Goal: Task Accomplishment & Management: Manage account settings

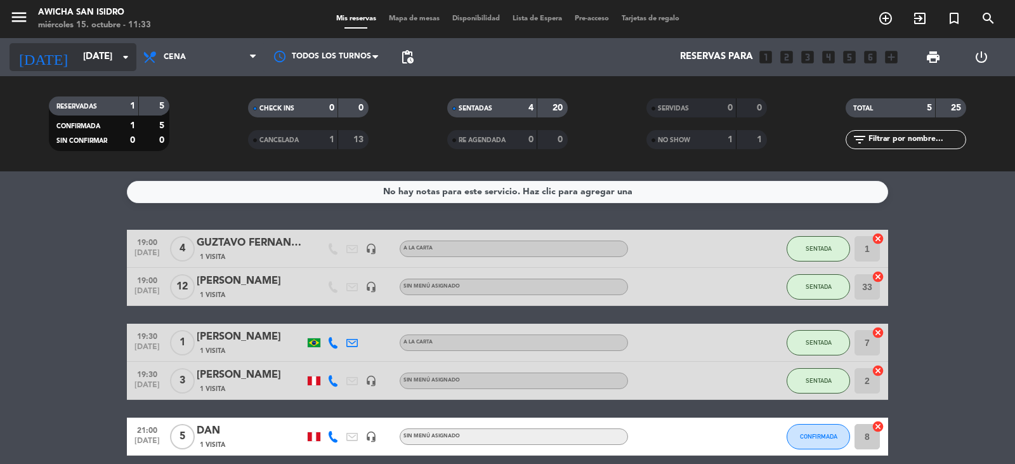
click at [128, 59] on icon "arrow_drop_down" at bounding box center [125, 56] width 15 height 15
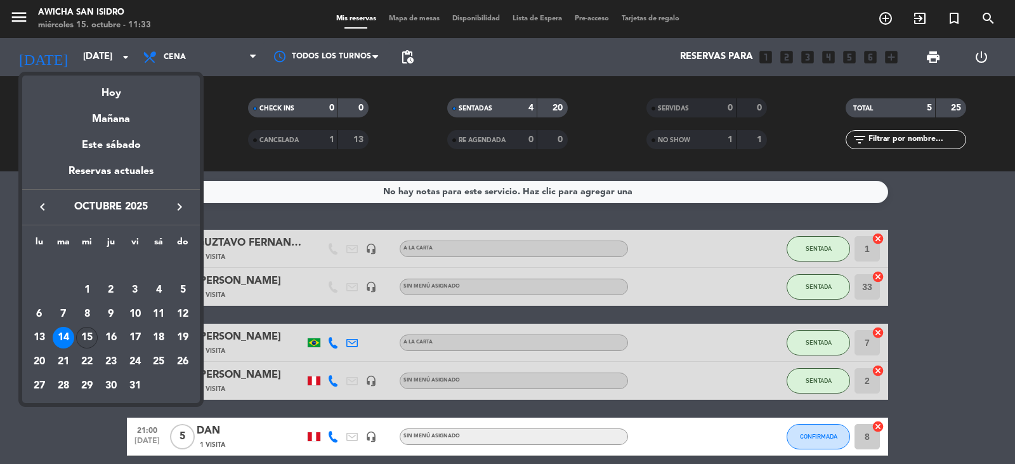
click at [90, 339] on div "15" at bounding box center [87, 338] width 22 height 22
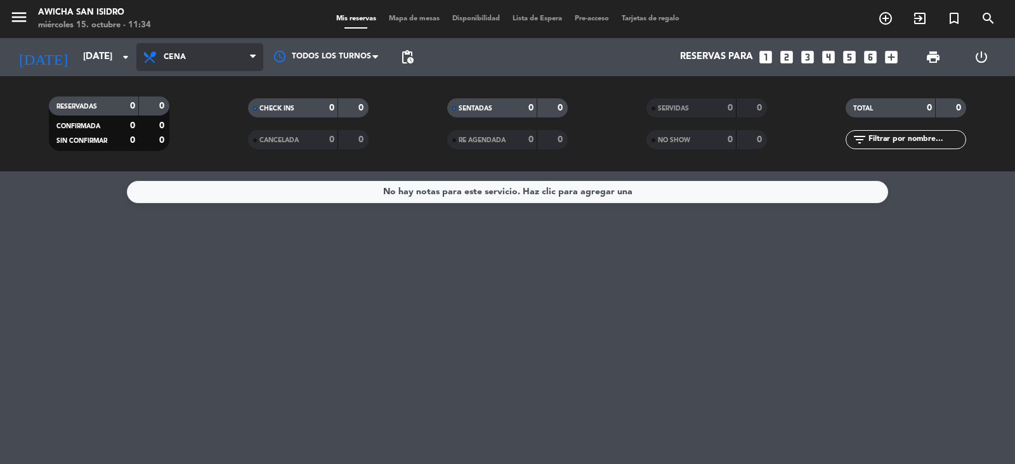
click at [256, 56] on span at bounding box center [256, 57] width 13 height 12
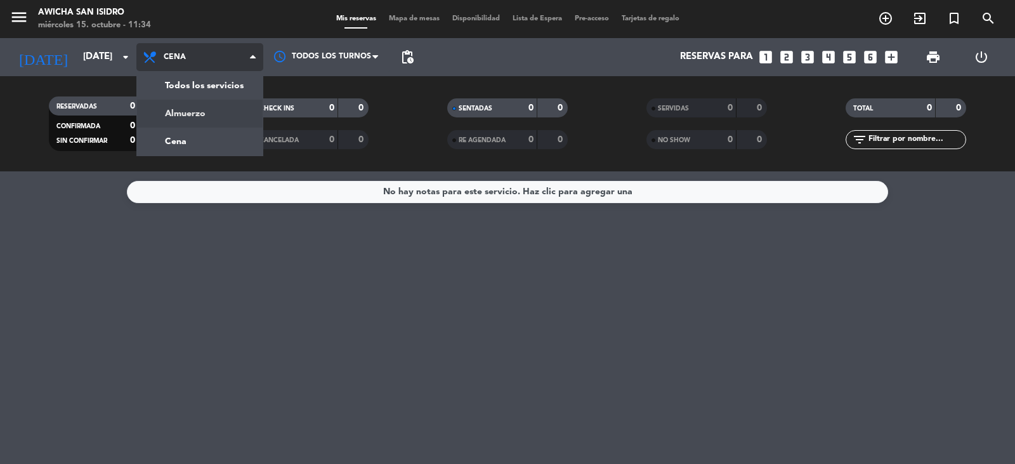
click at [220, 110] on div "menu Awicha [GEOGRAPHIC_DATA] miércoles 15. octubre - 11:34 Mis reservas Mapa d…" at bounding box center [507, 85] width 1015 height 171
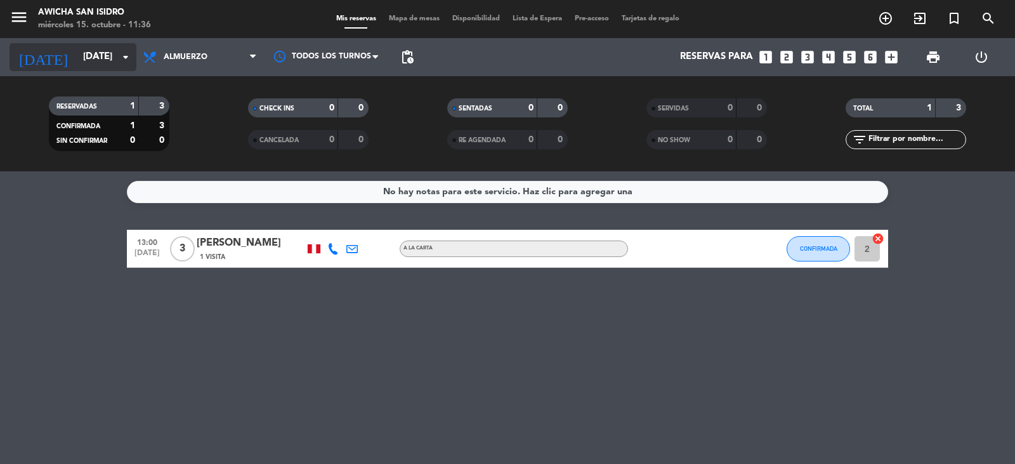
click at [124, 57] on icon "arrow_drop_down" at bounding box center [125, 56] width 15 height 15
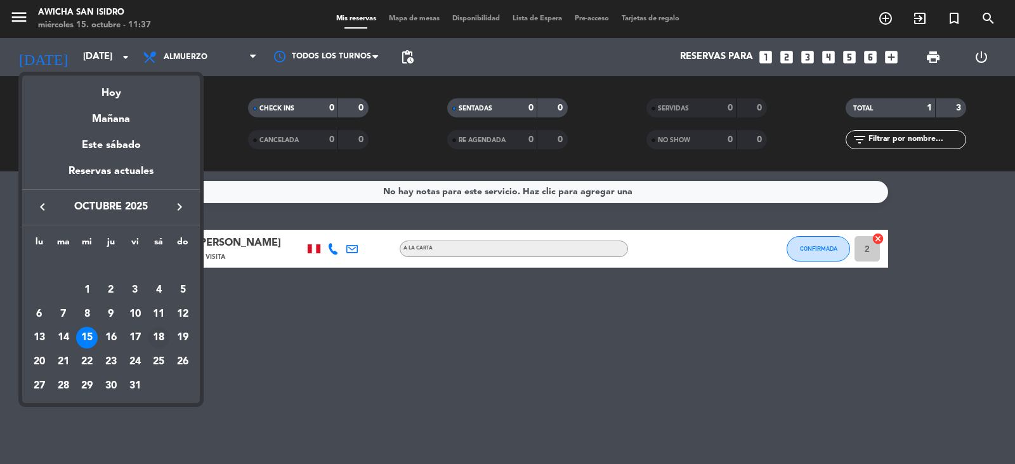
click at [157, 338] on div "18" at bounding box center [159, 338] width 22 height 22
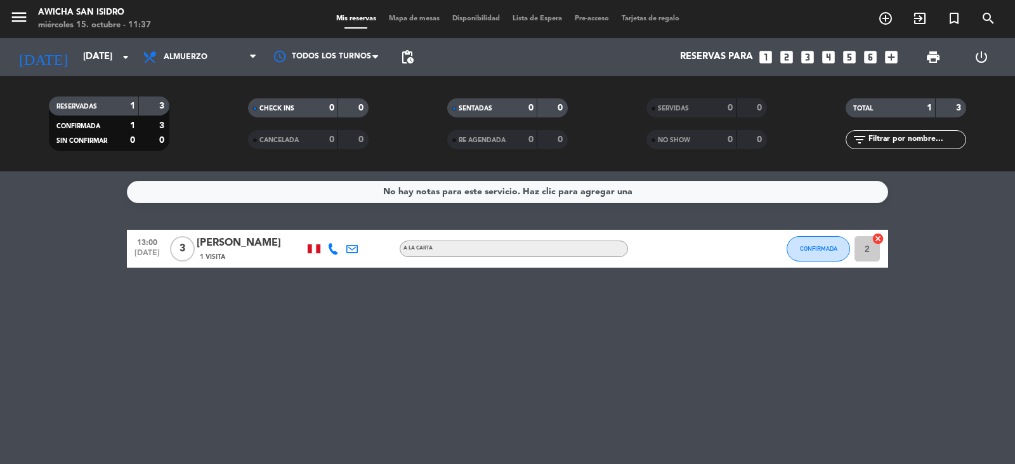
type input "[DATE]"
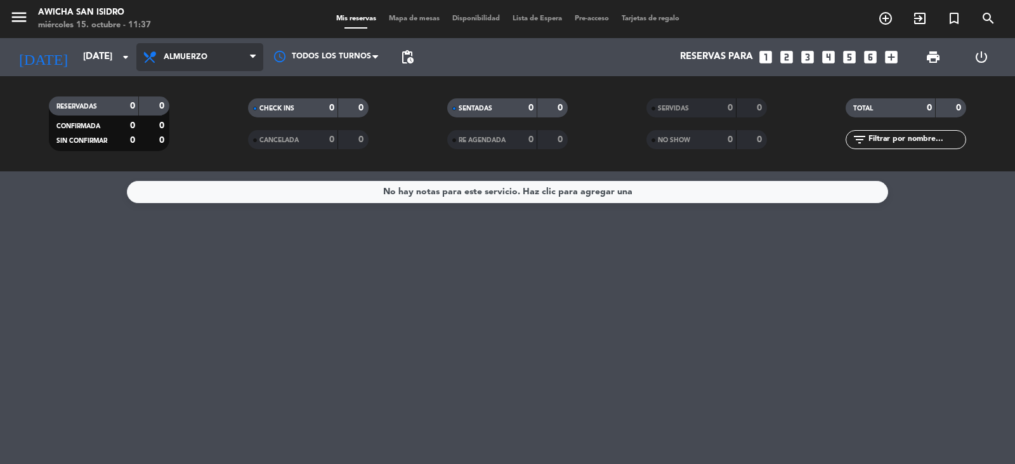
click at [256, 56] on span at bounding box center [256, 57] width 13 height 12
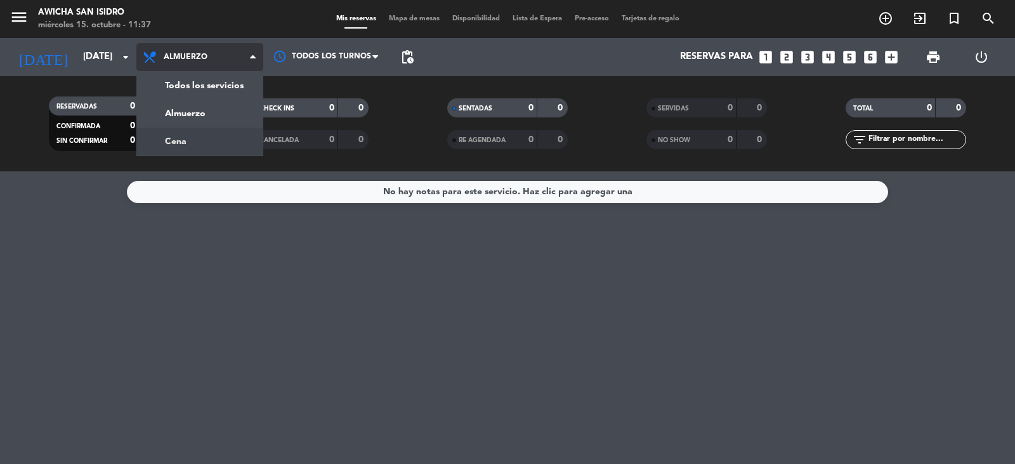
click at [183, 144] on div "menu Awicha [GEOGRAPHIC_DATA] miércoles 15. octubre - 11:37 Mis reservas Mapa d…" at bounding box center [507, 85] width 1015 height 171
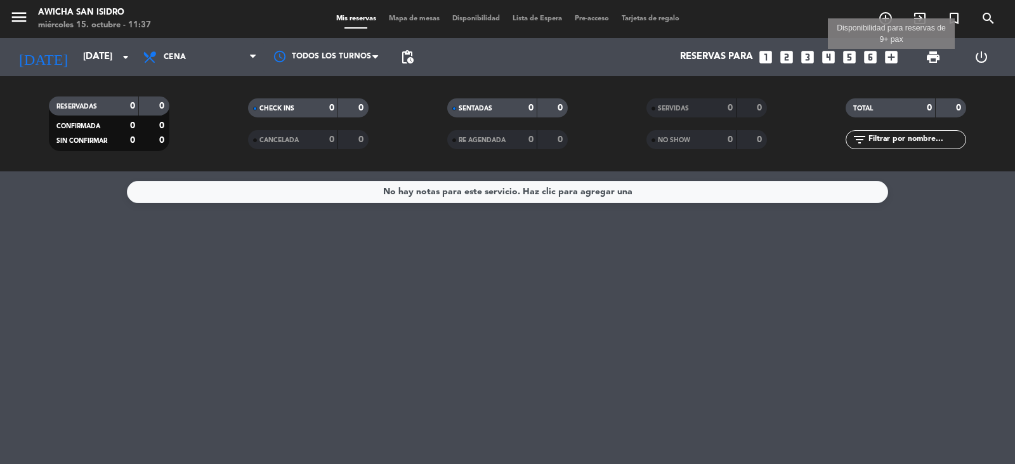
click at [889, 57] on icon "add_box" at bounding box center [891, 57] width 16 height 16
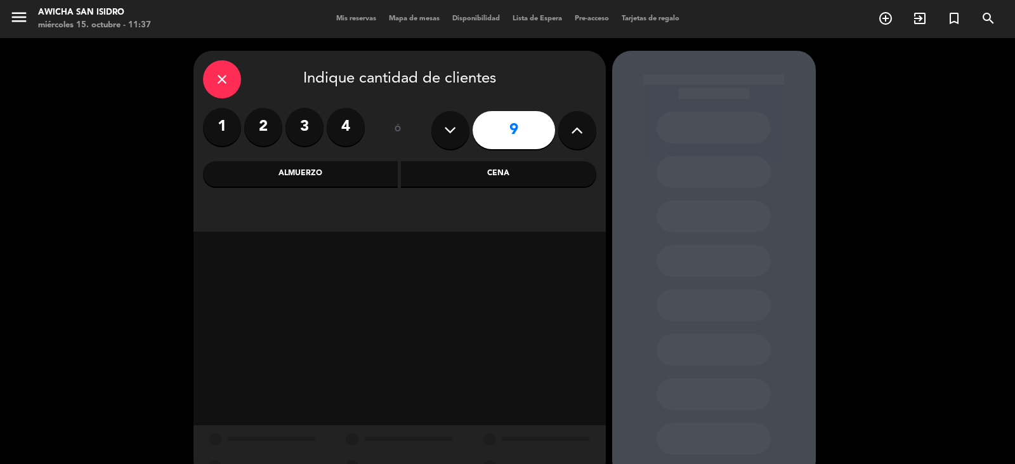
click at [584, 133] on button at bounding box center [577, 130] width 38 height 38
click at [448, 129] on icon at bounding box center [450, 130] width 12 height 19
click at [449, 129] on icon at bounding box center [450, 130] width 12 height 19
click at [485, 176] on div "Cena" at bounding box center [498, 173] width 195 height 25
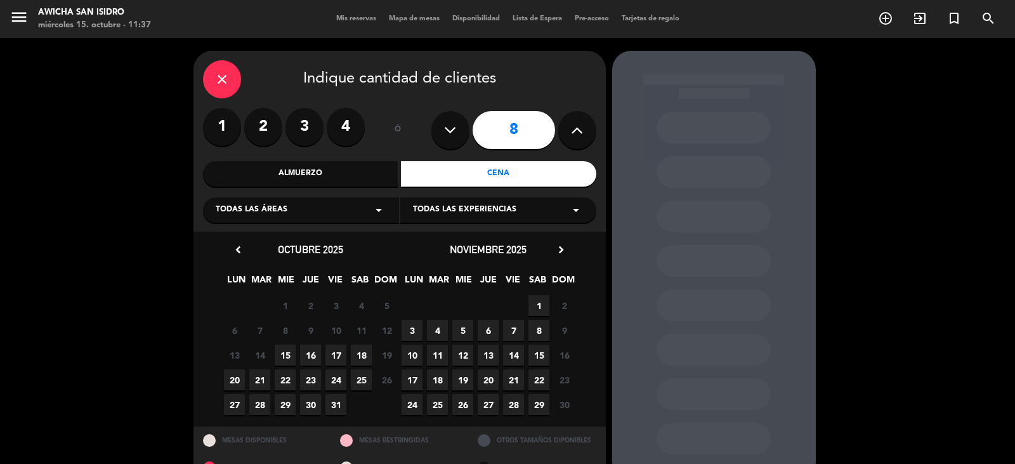
click at [360, 355] on span "18" at bounding box center [361, 354] width 21 height 21
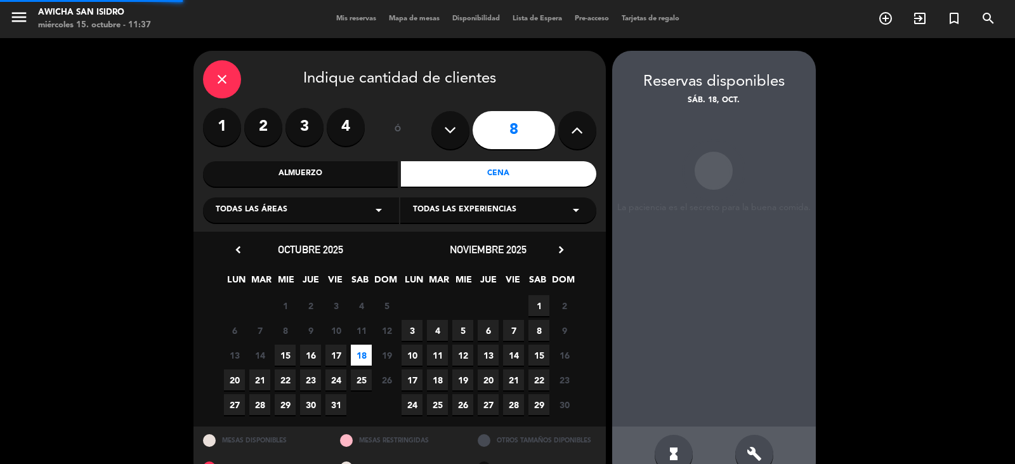
scroll to position [29, 0]
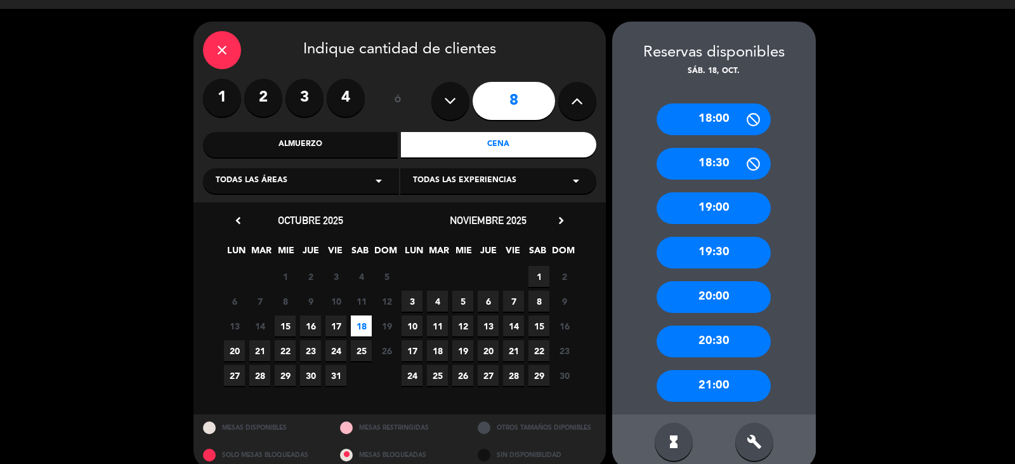
click at [724, 251] on div "19:30" at bounding box center [714, 253] width 114 height 32
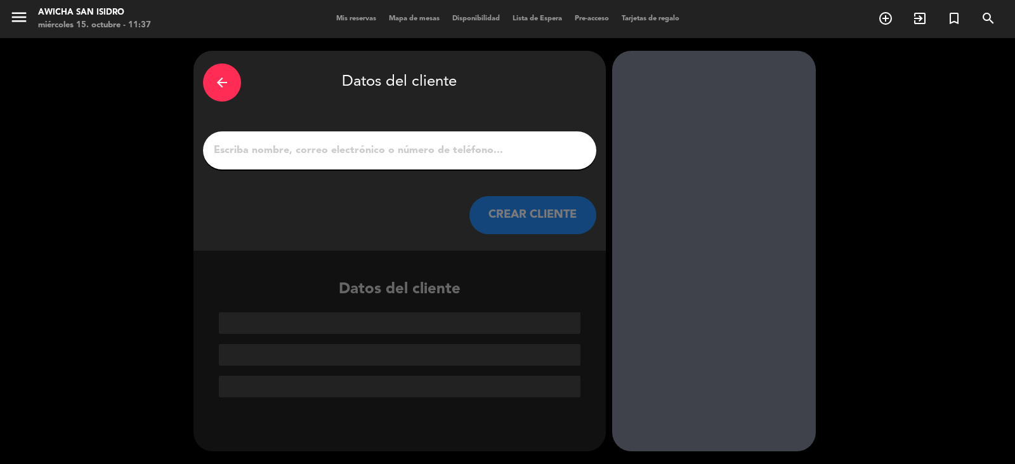
click at [278, 153] on input "1" at bounding box center [400, 150] width 374 height 18
click at [217, 84] on icon "arrow_back" at bounding box center [221, 82] width 15 height 15
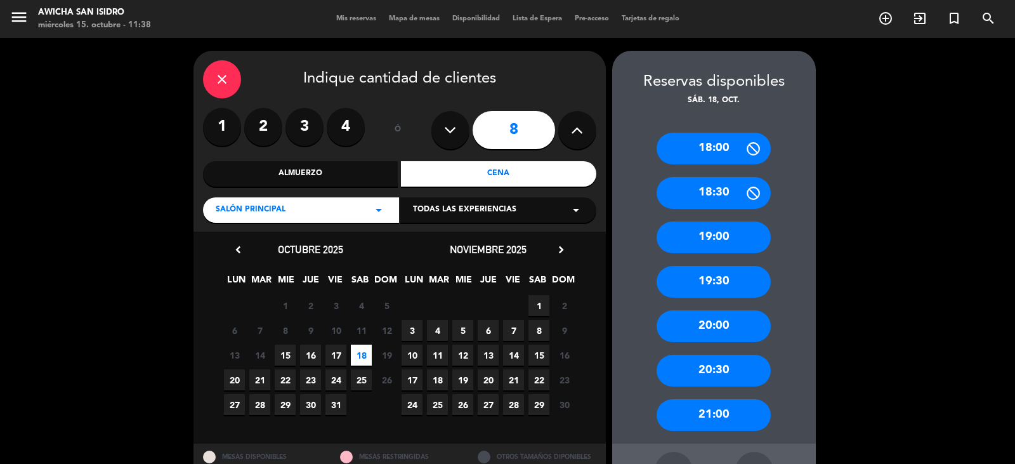
click at [581, 138] on icon at bounding box center [577, 130] width 12 height 19
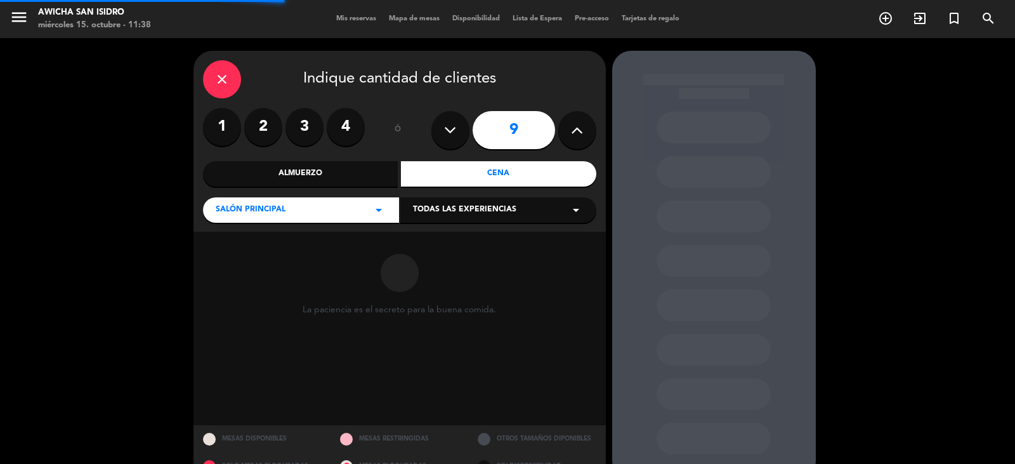
click at [580, 138] on icon at bounding box center [577, 130] width 12 height 19
type input "10"
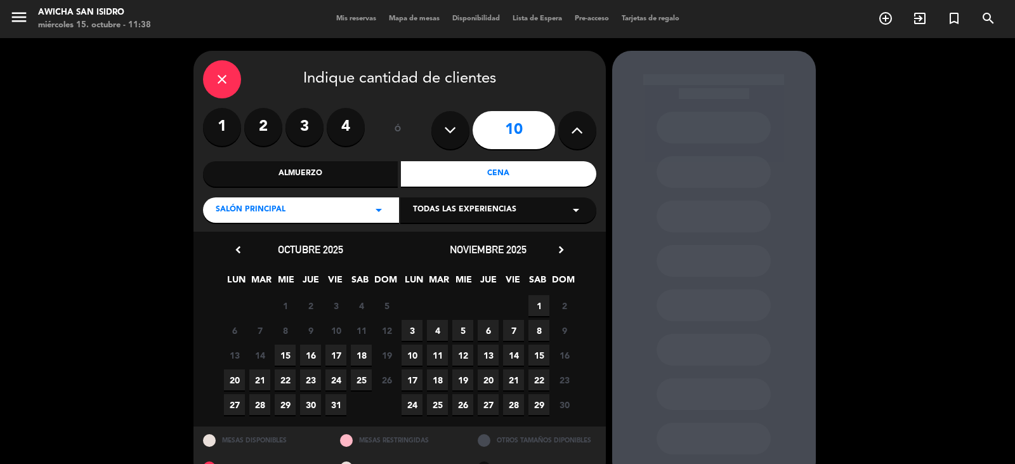
click at [365, 354] on span "18" at bounding box center [361, 354] width 21 height 21
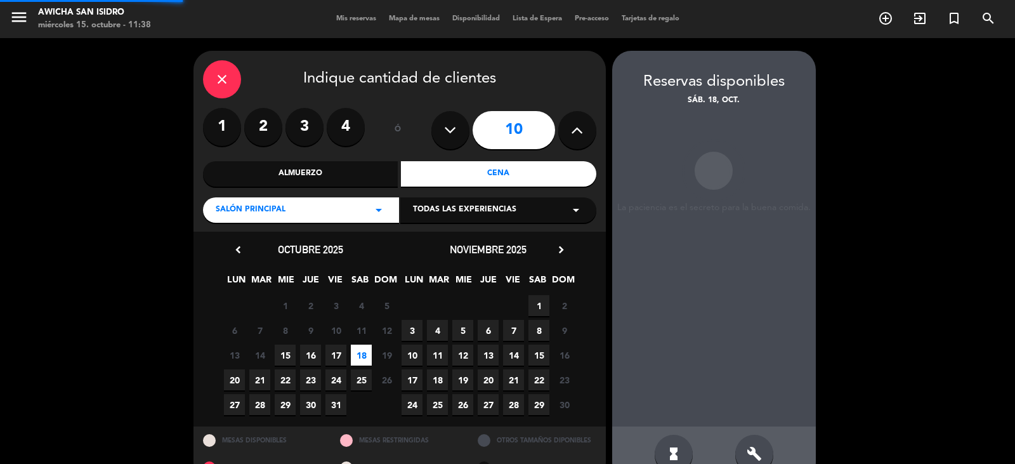
scroll to position [29, 0]
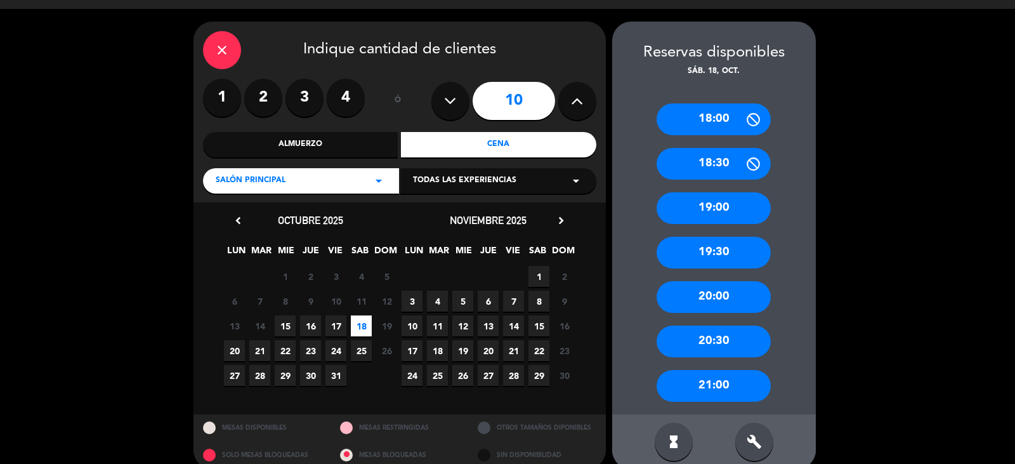
click at [722, 245] on div "19:30" at bounding box center [714, 253] width 114 height 32
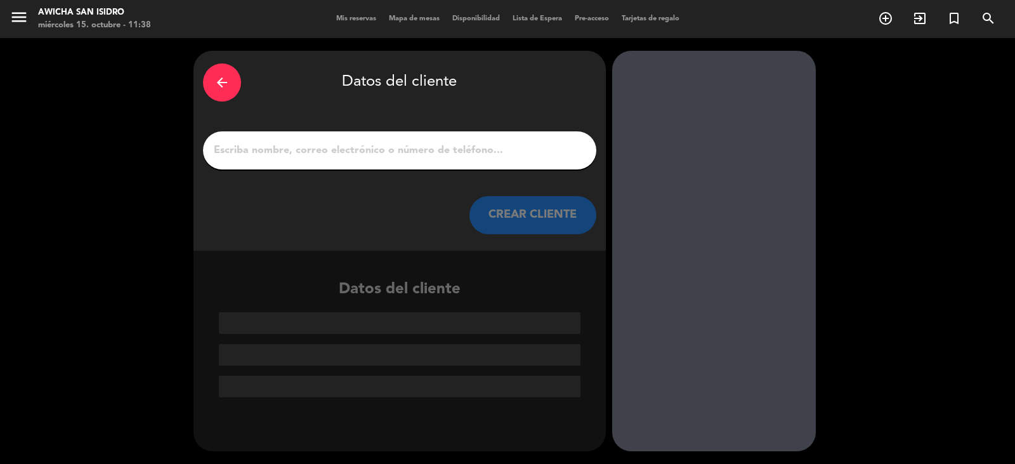
click at [389, 154] on input "1" at bounding box center [400, 150] width 374 height 18
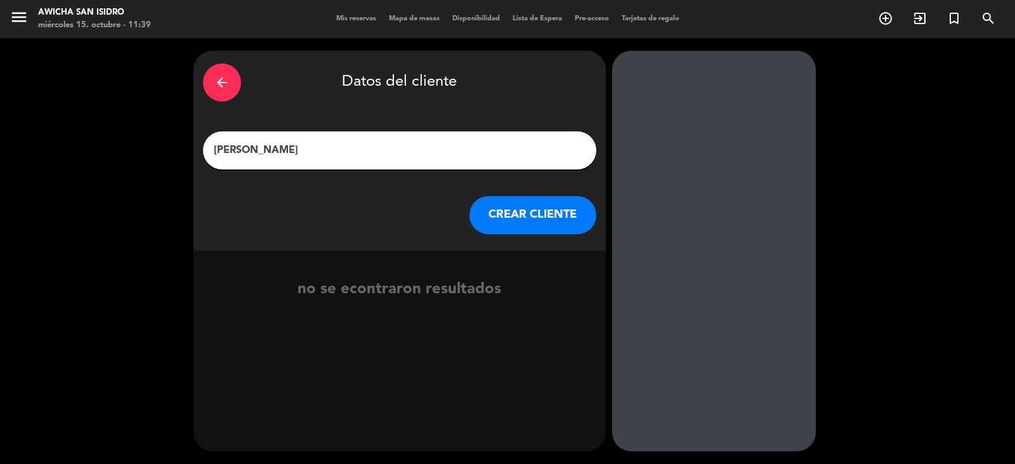
type input "[PERSON_NAME]"
click at [522, 218] on button "CREAR CLIENTE" at bounding box center [532, 215] width 127 height 38
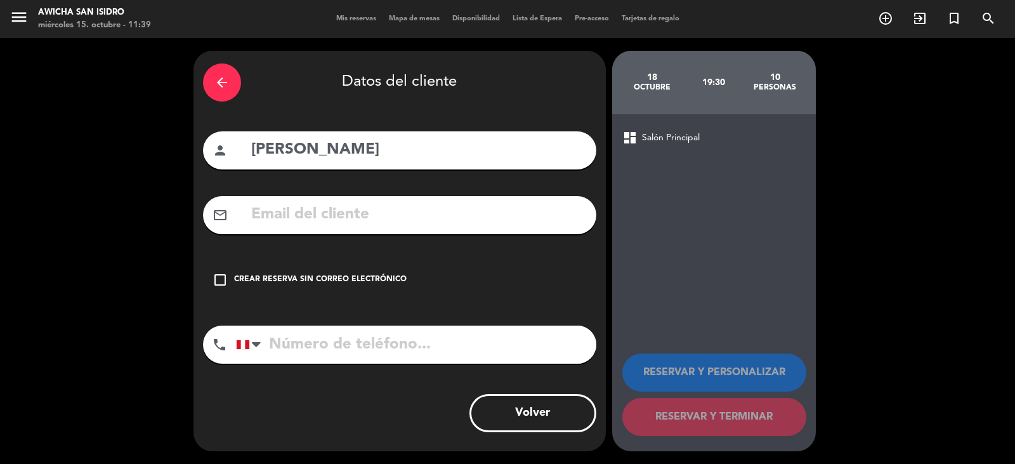
click at [220, 279] on icon "check_box_outline_blank" at bounding box center [220, 279] width 15 height 15
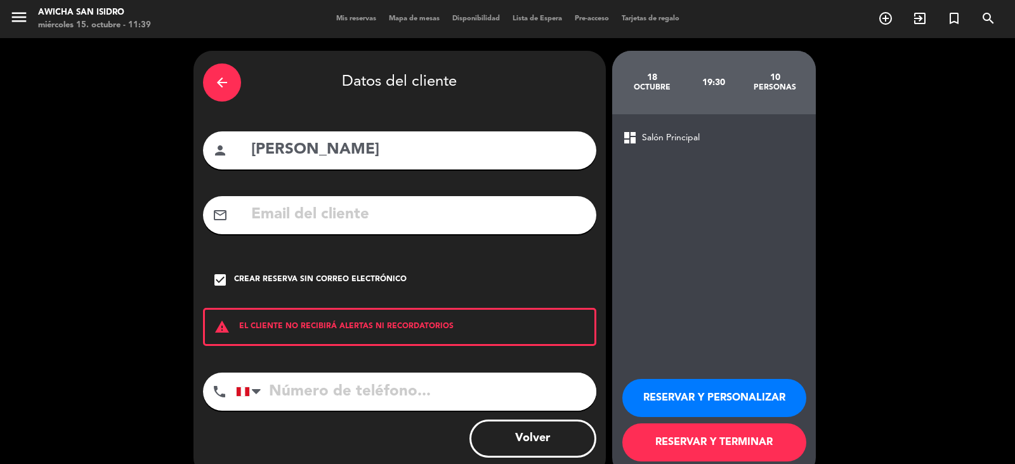
click at [699, 443] on button "RESERVAR Y TERMINAR" at bounding box center [714, 442] width 184 height 38
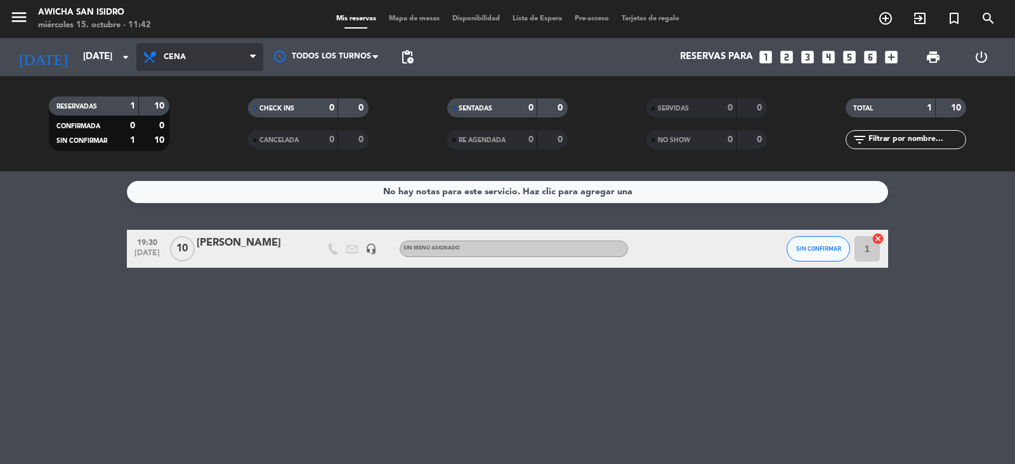
click at [253, 56] on icon at bounding box center [253, 57] width 6 height 10
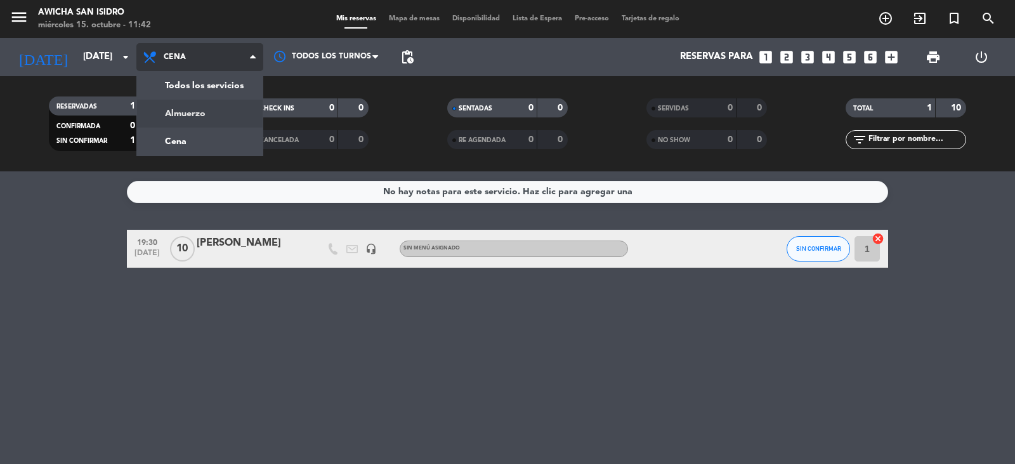
click at [192, 114] on div "menu Awicha [GEOGRAPHIC_DATA] miércoles 15. octubre - 11:42 Mis reservas Mapa d…" at bounding box center [507, 85] width 1015 height 171
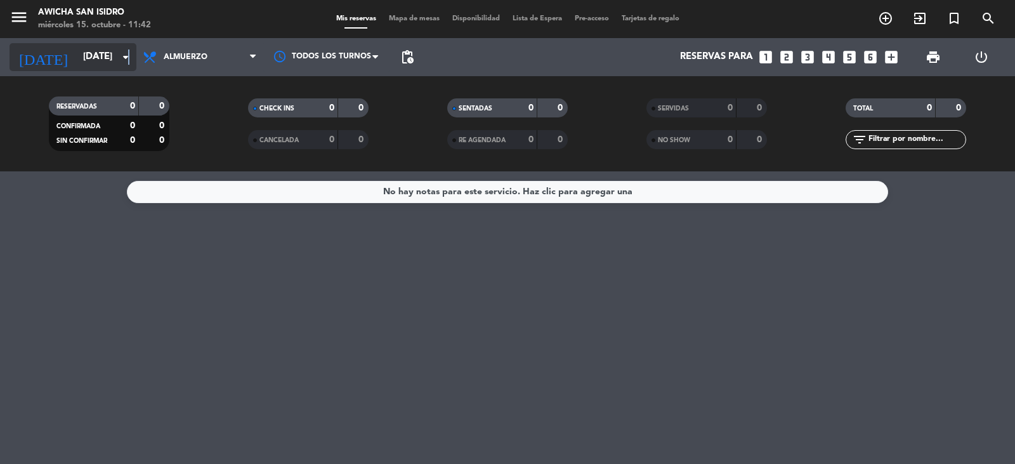
click at [131, 57] on icon "arrow_drop_down" at bounding box center [125, 56] width 15 height 15
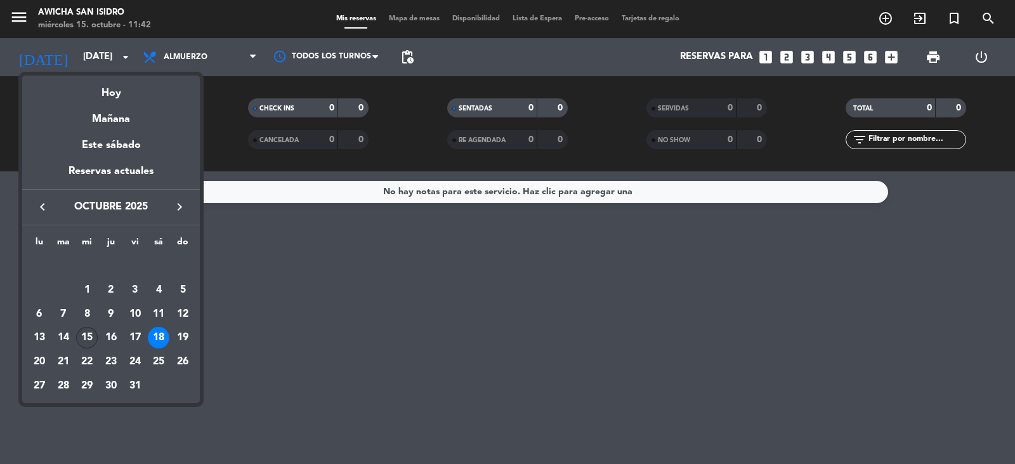
click at [84, 341] on div "15" at bounding box center [87, 338] width 22 height 22
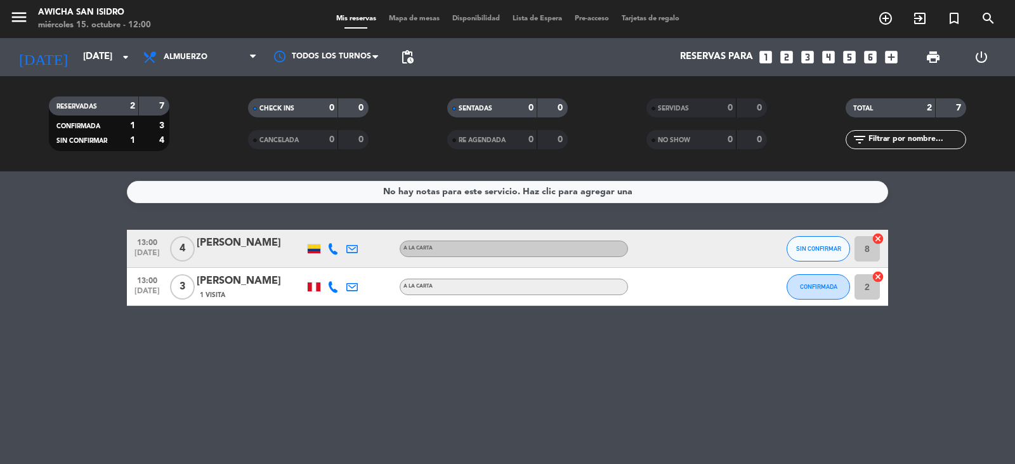
click at [335, 289] on icon at bounding box center [332, 286] width 11 height 11
click at [374, 230] on div at bounding box center [371, 248] width 19 height 37
click at [335, 249] on icon at bounding box center [332, 248] width 11 height 11
click at [260, 249] on div "[PERSON_NAME]" at bounding box center [251, 243] width 108 height 16
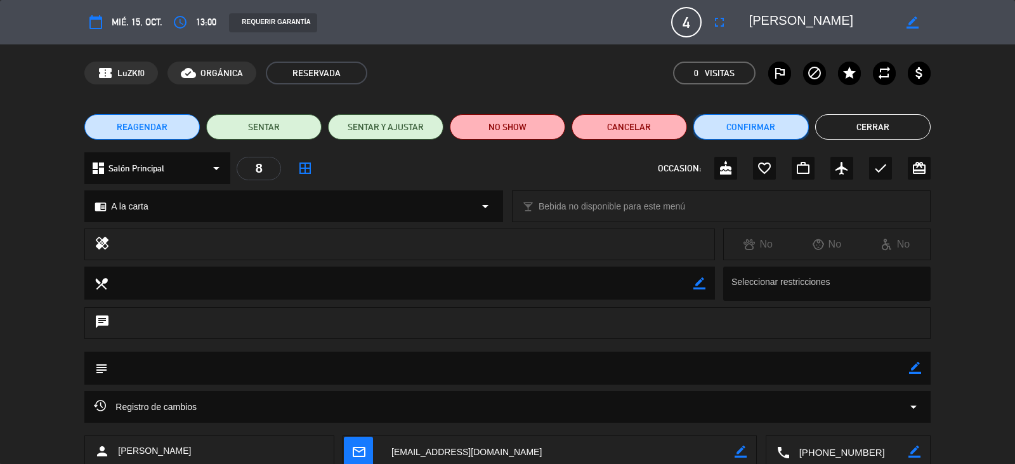
click at [778, 132] on button "Confirmar" at bounding box center [750, 126] width 115 height 25
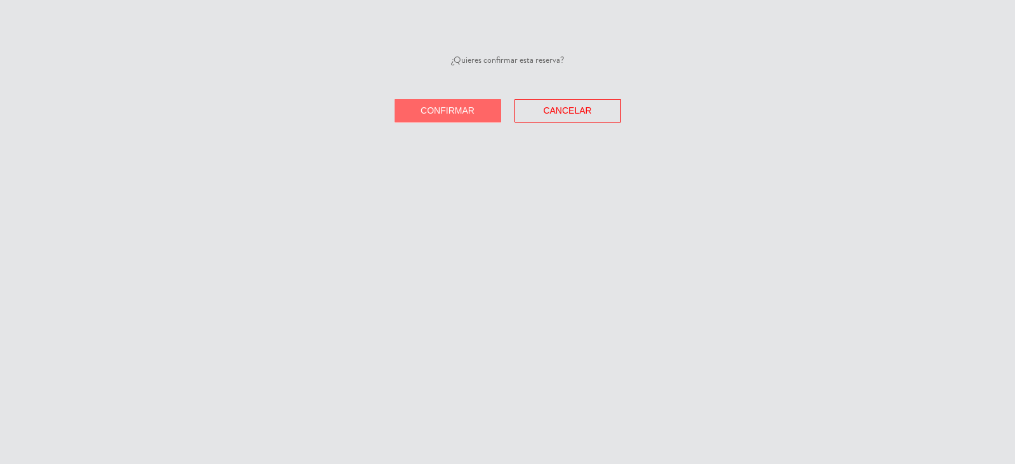
click at [491, 109] on button "Confirmar" at bounding box center [448, 110] width 107 height 23
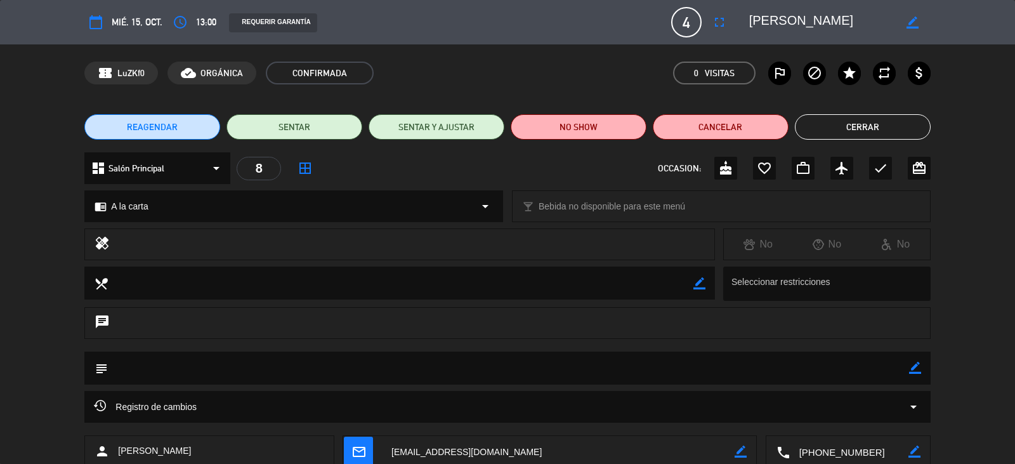
click at [995, 174] on div "dashboard Salón Principal arrow_drop_down 8 border_all OCCASION: cake favorite_…" at bounding box center [507, 174] width 1015 height 44
click at [874, 131] on button "Cerrar" at bounding box center [863, 126] width 136 height 25
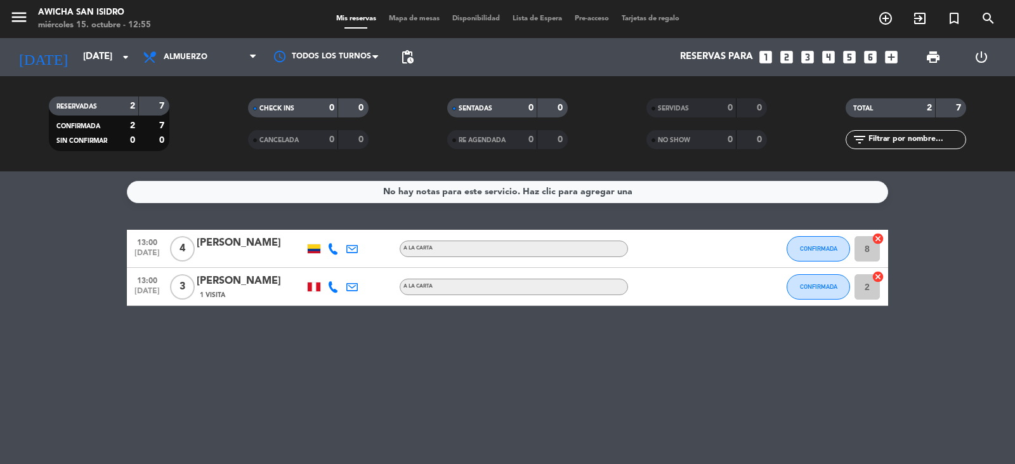
click at [257, 282] on div "[PERSON_NAME]" at bounding box center [251, 281] width 108 height 16
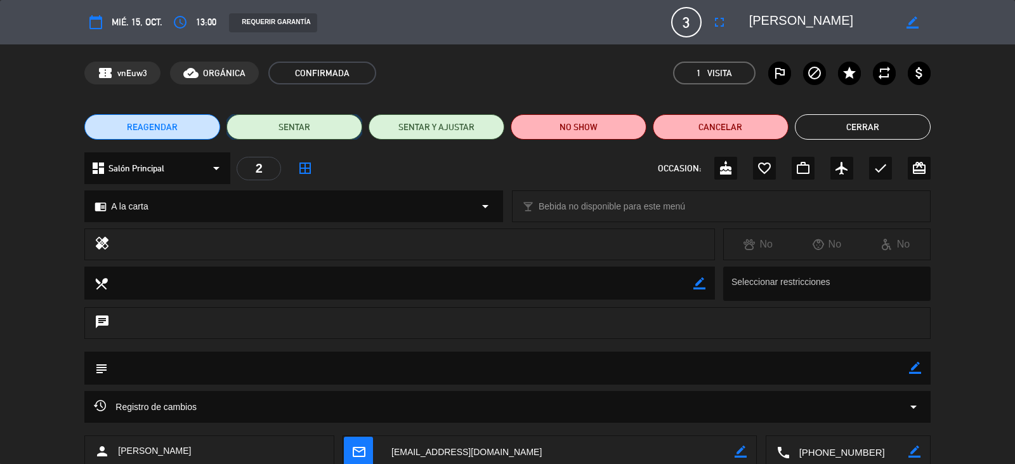
click at [308, 132] on button "SENTAR" at bounding box center [294, 126] width 136 height 25
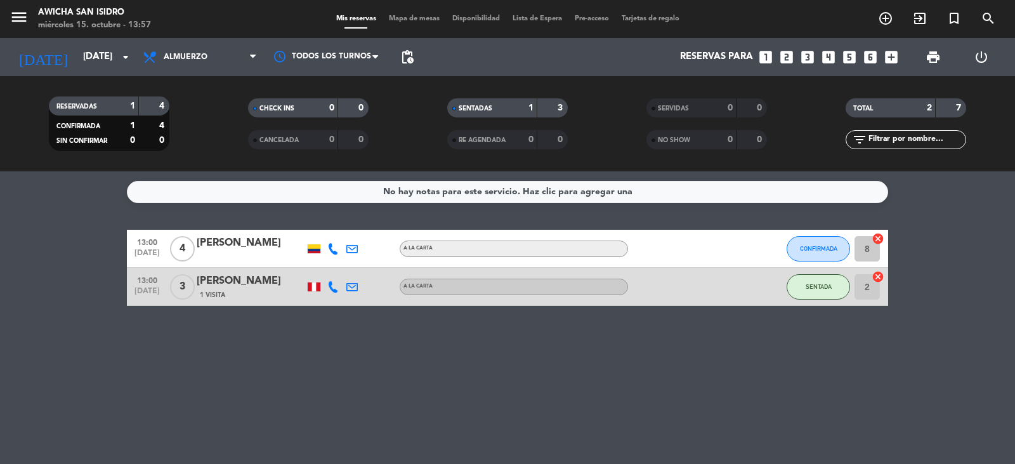
click at [249, 243] on div "[PERSON_NAME]" at bounding box center [251, 243] width 108 height 16
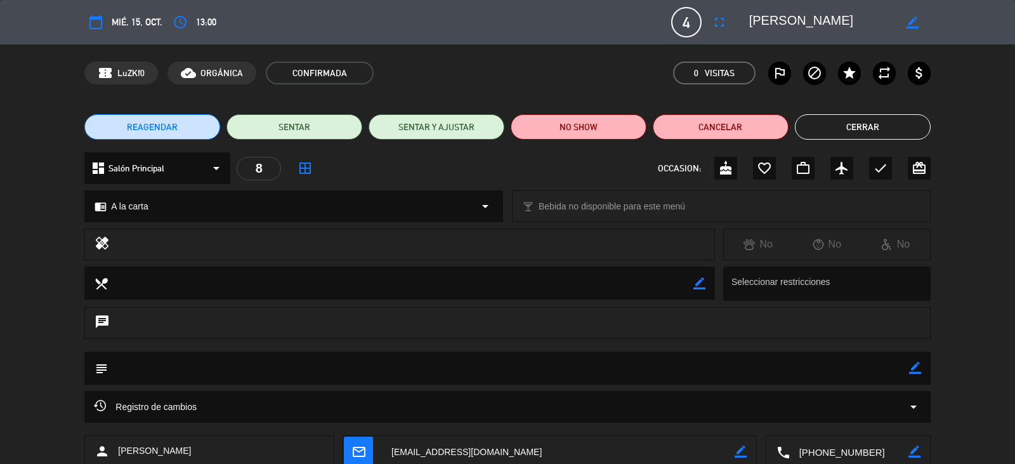
click at [850, 130] on button "Cerrar" at bounding box center [863, 126] width 136 height 25
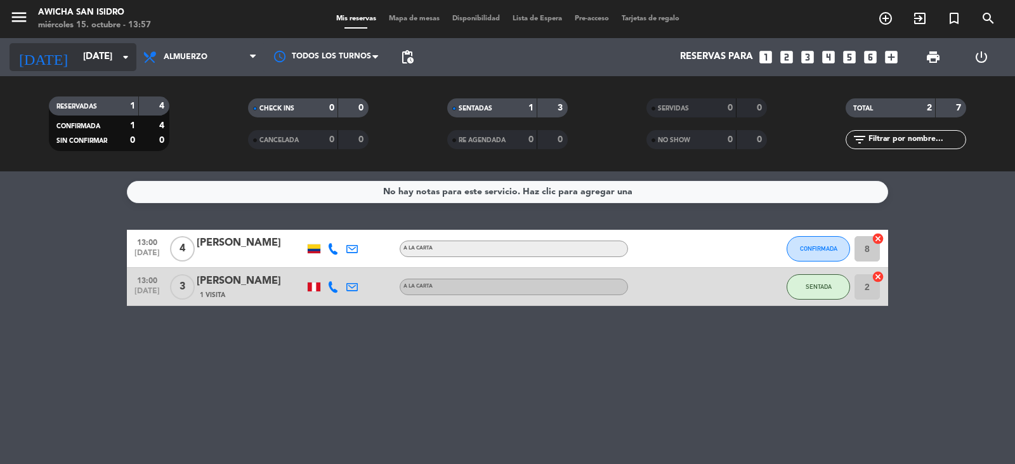
click at [127, 56] on icon "arrow_drop_down" at bounding box center [125, 56] width 15 height 15
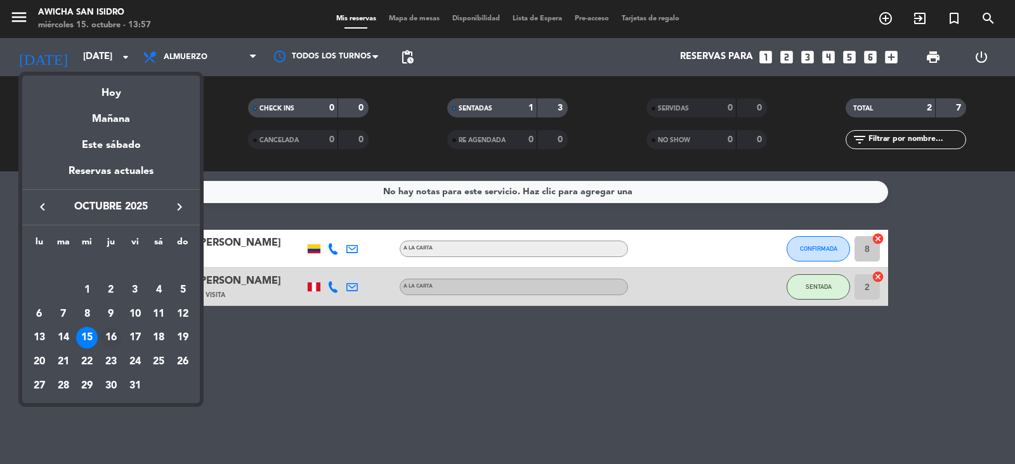
click at [115, 336] on div "16" at bounding box center [111, 338] width 22 height 22
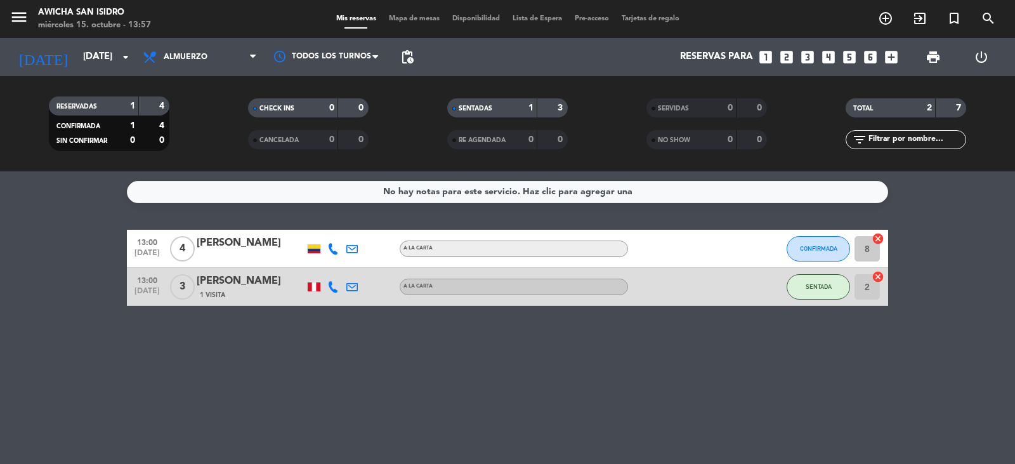
type input "[DEMOGRAPHIC_DATA][DATE]"
